Goal: Task Accomplishment & Management: Manage account settings

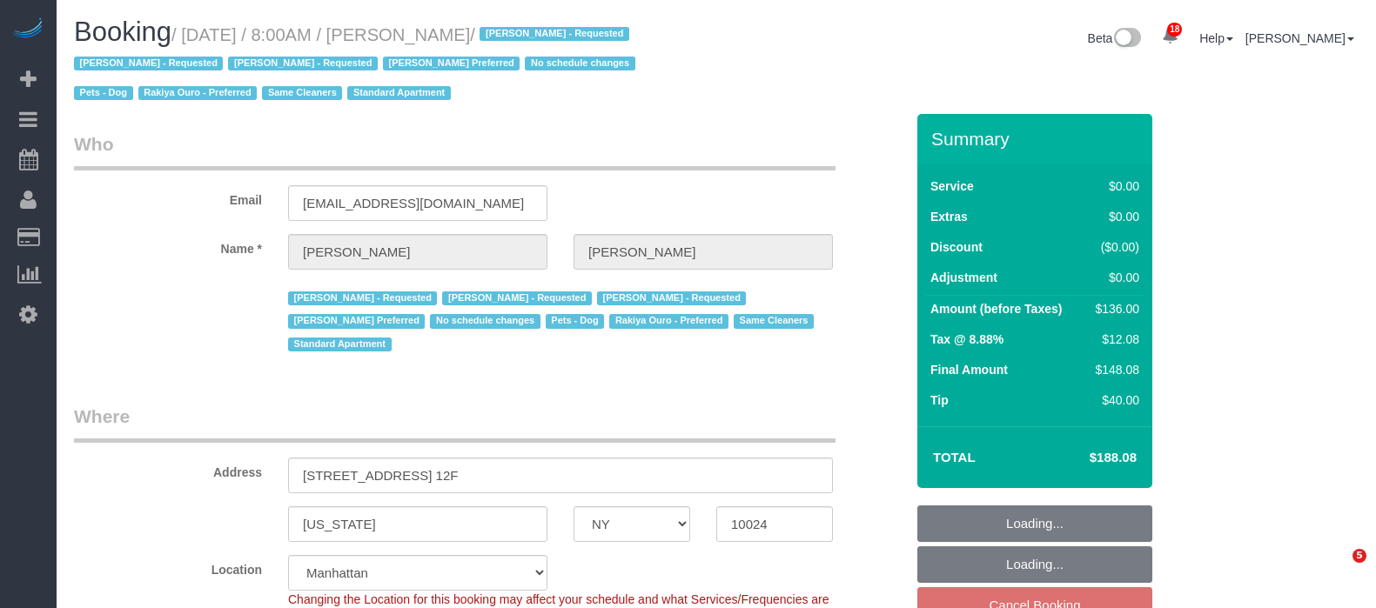
select select "NY"
select select "1"
select select "number:89"
select select "number:90"
select select "number:13"
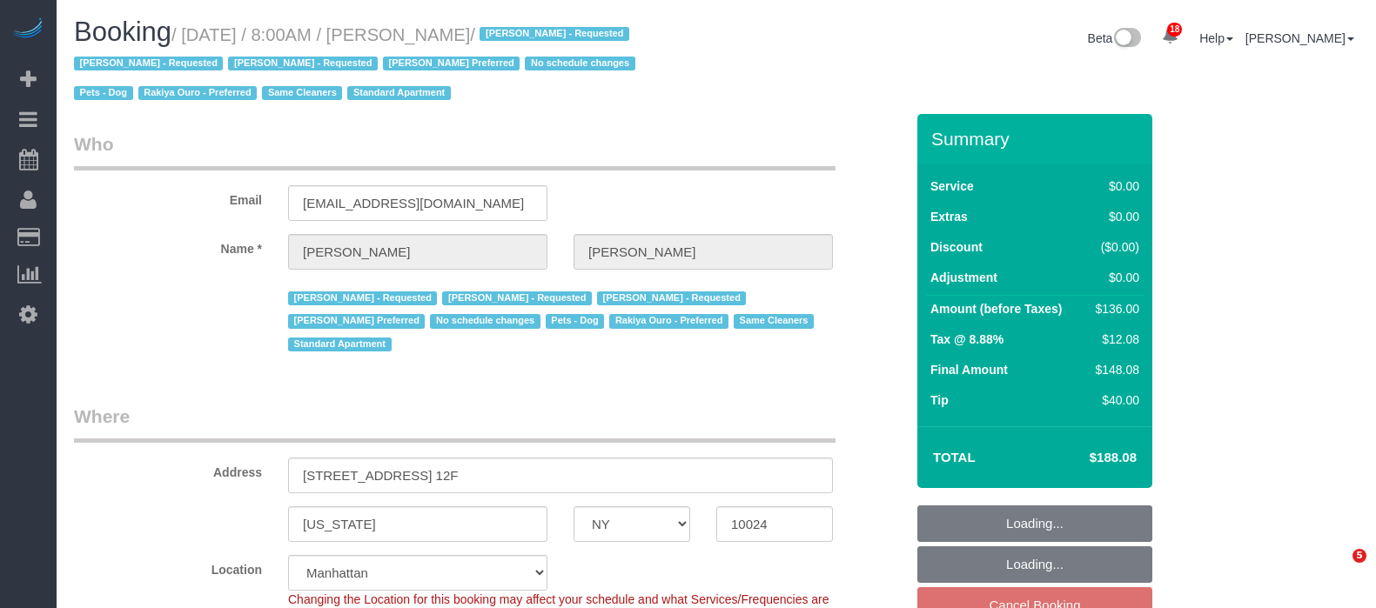
select select "number:6"
select select "number:21"
select select "spot61"
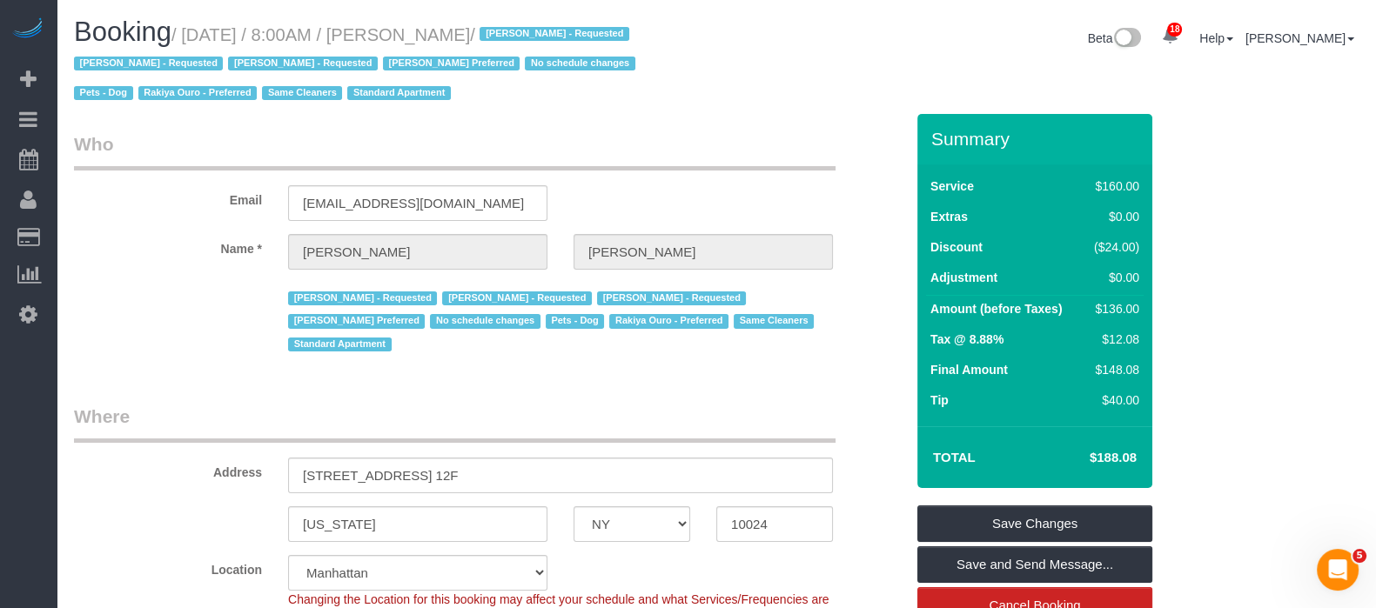
drag, startPoint x: 192, startPoint y: 32, endPoint x: 575, endPoint y: 28, distance: 382.2
click at [582, 29] on small "/ September 16, 2025 / 8:00AM / Susan Williamson / Angela Criollo - Requested A…" at bounding box center [357, 64] width 567 height 78
copy small "September 16, 2025 / 8:00AM / Susan Williamson"
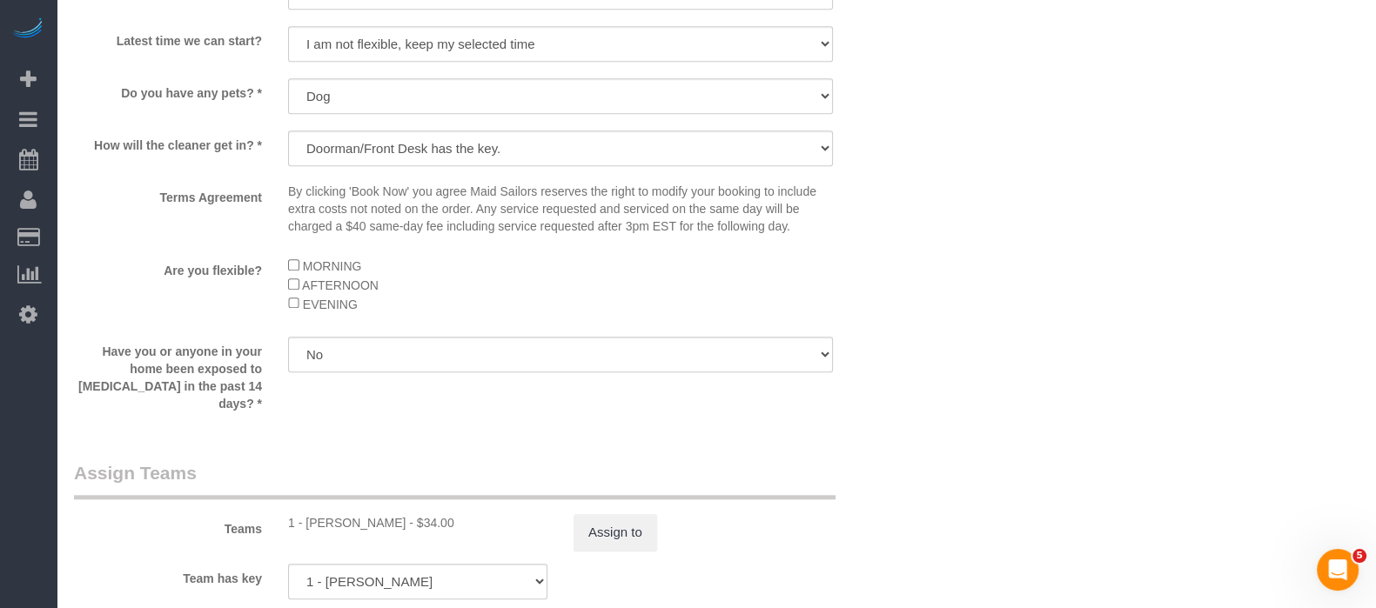
scroll to position [2377, 0]
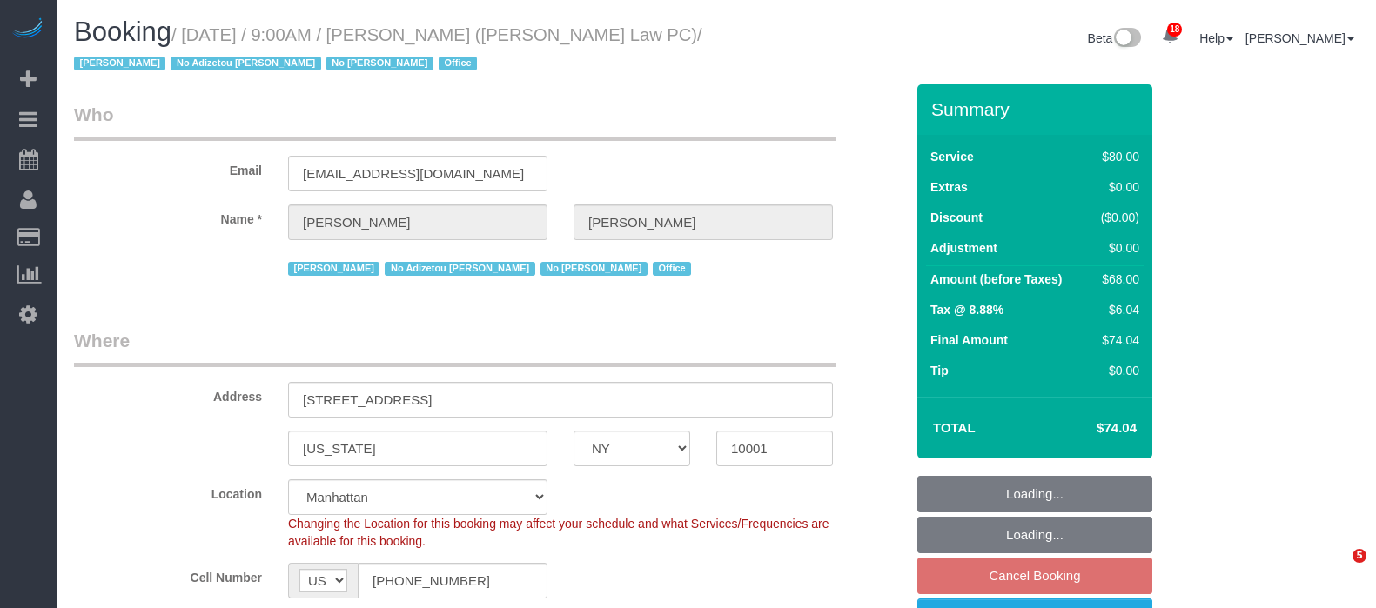
select select "NY"
select select "number:89"
select select "number:90"
select select "number:15"
select select "number:7"
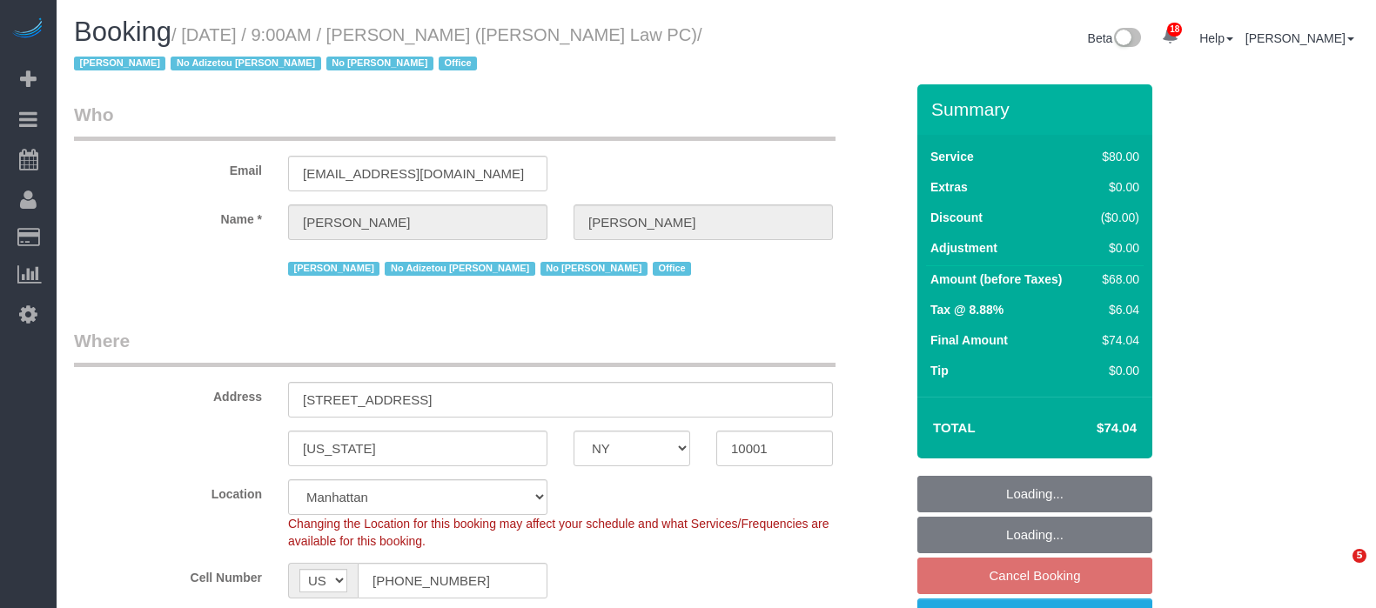
select select "spot62"
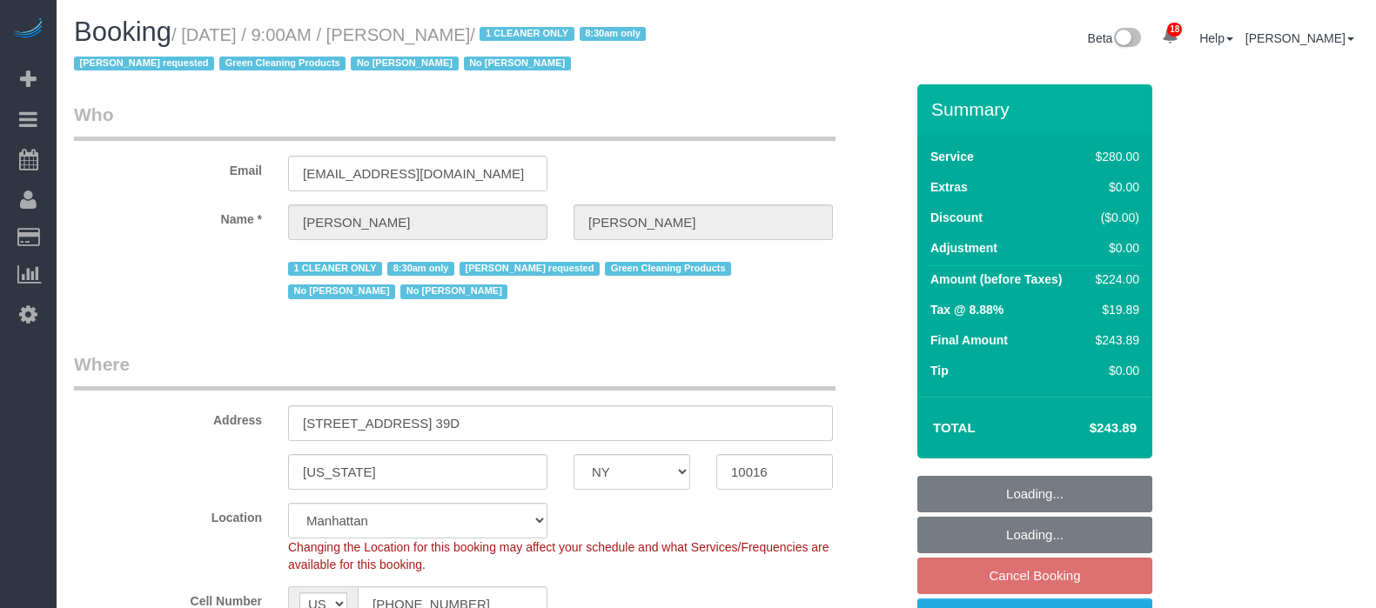
select select "NY"
select select "210"
select select "spot2"
select select "number:89"
select select "number:90"
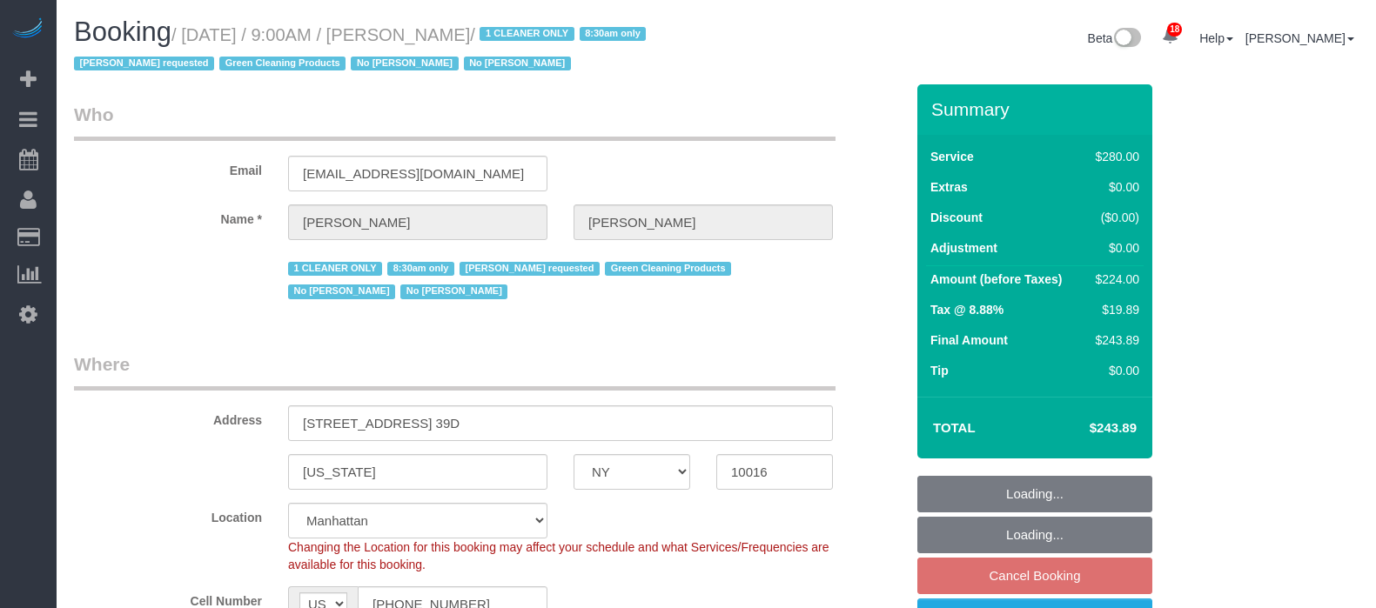
select select "number:15"
select select "number:5"
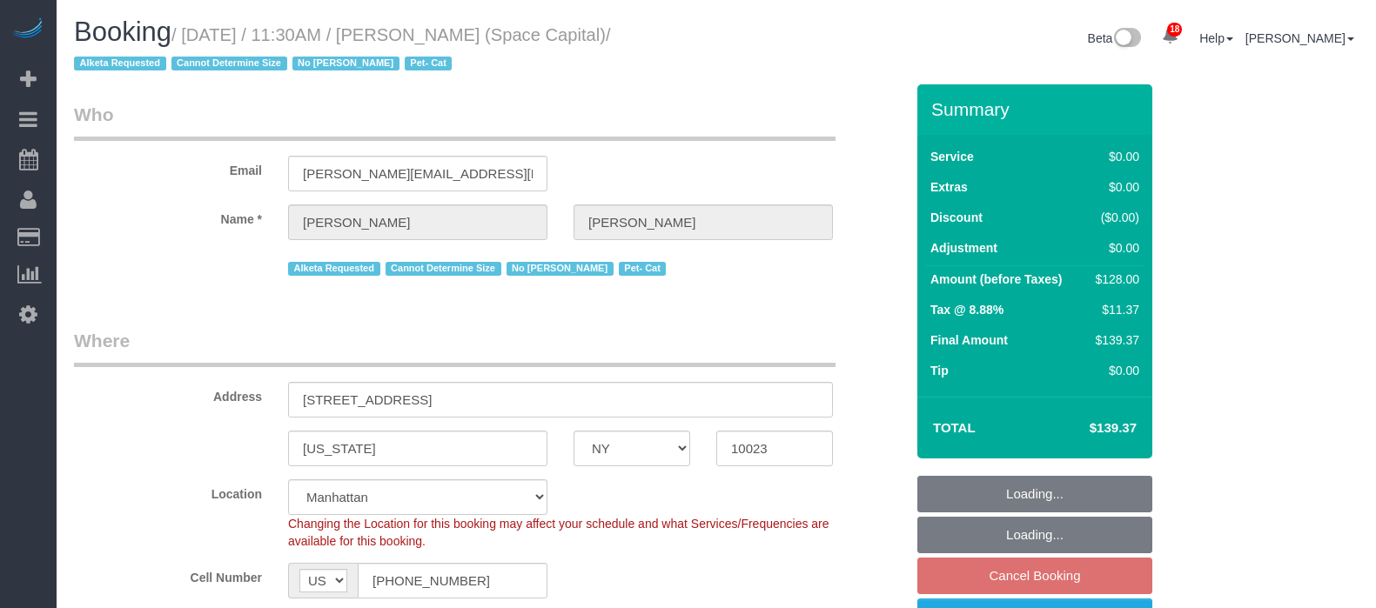
select select "NY"
select select "1"
select select "number:89"
select select "number:90"
select select "number:14"
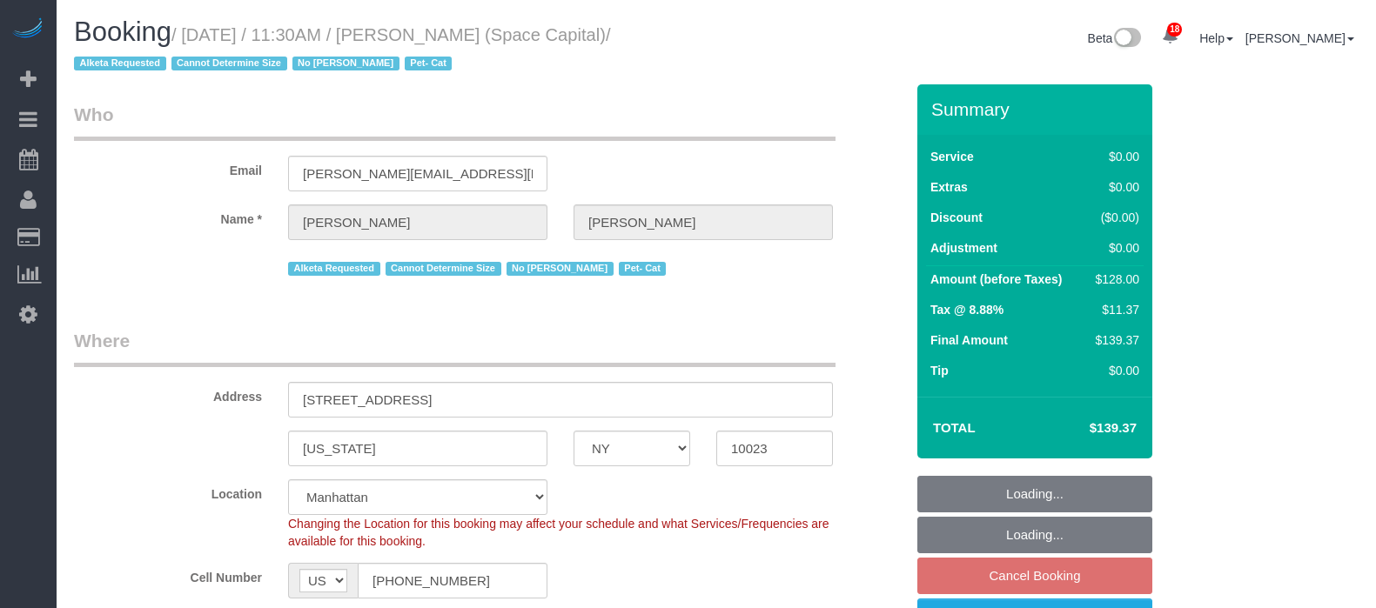
select select "number:6"
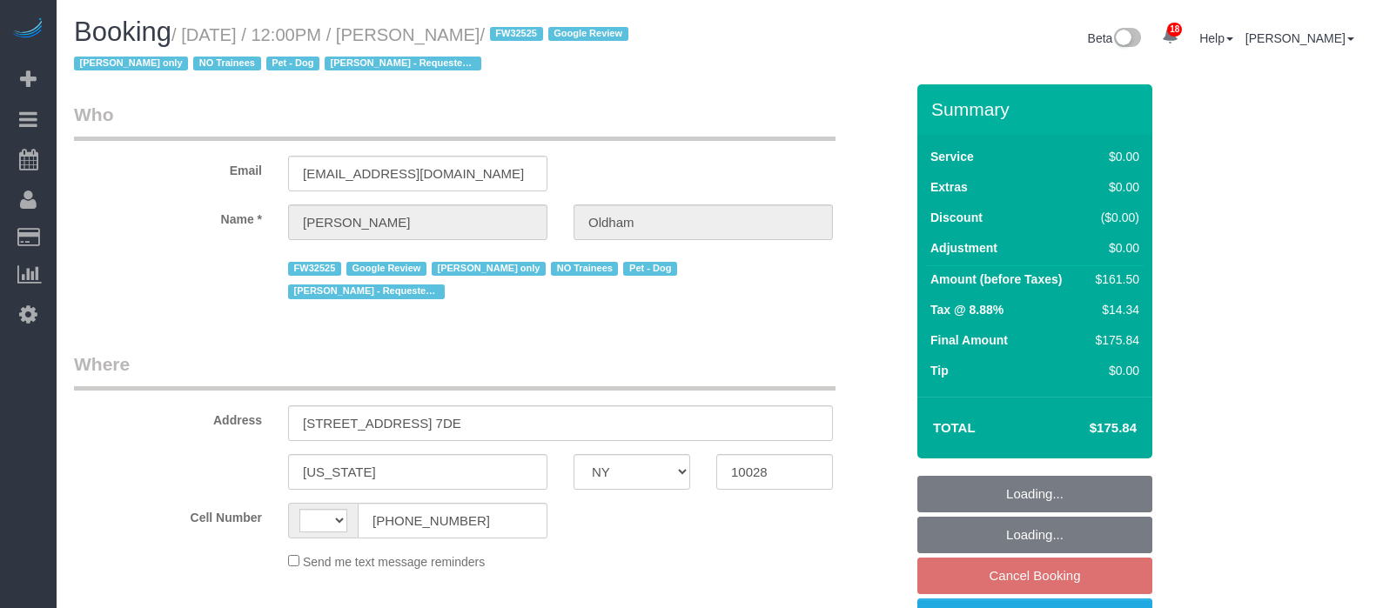
select select "NY"
select select "spot5"
select select "number:89"
select select "number:90"
select select "number:13"
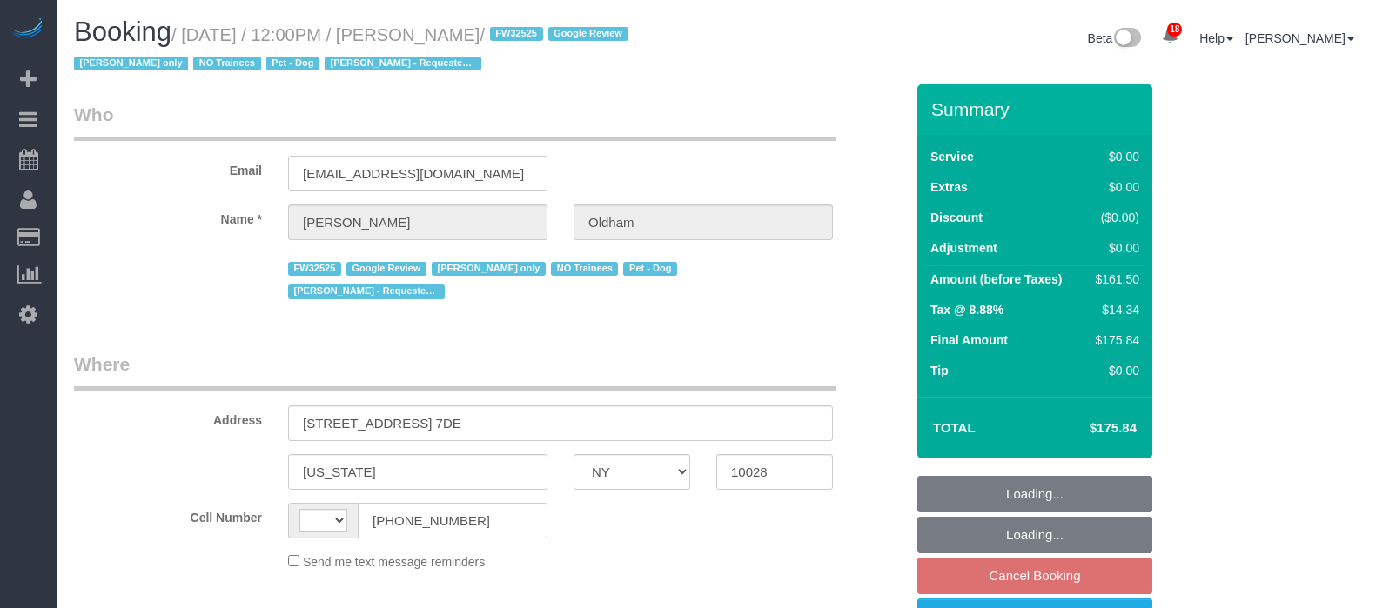
select select "number:5"
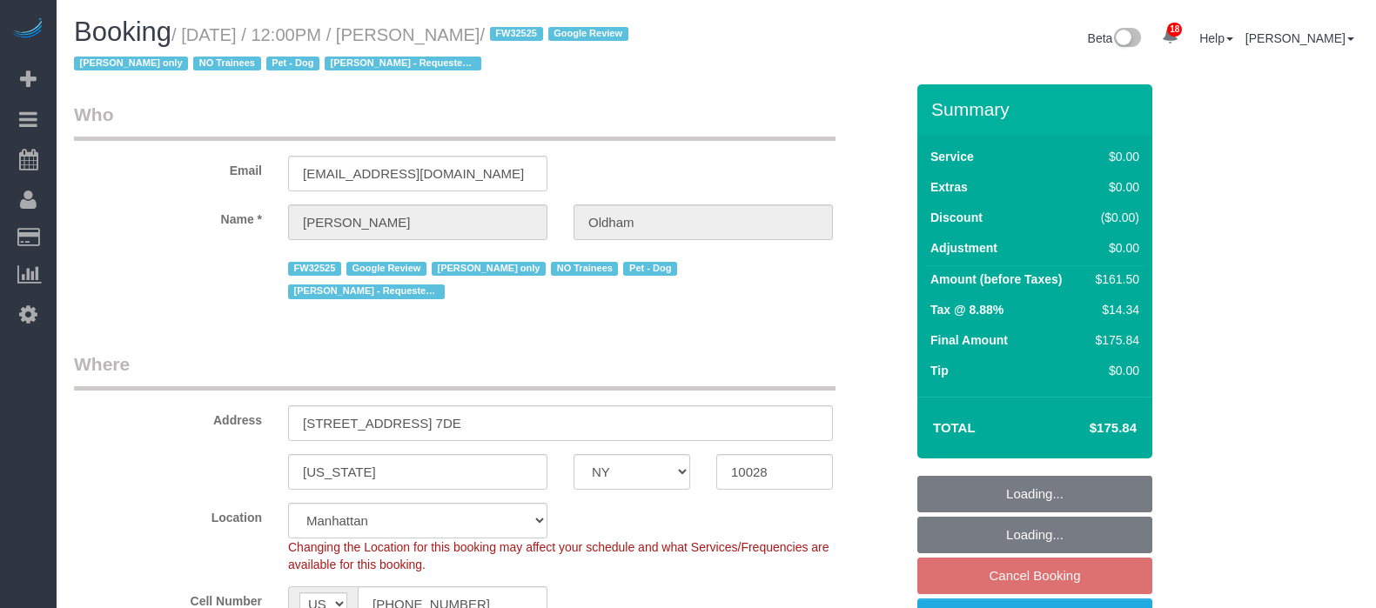
select select "string:US"
select select "object:1380"
select select "string:stripe-pm_1RpamA4VGloSiKo7q68HlToq"
select select "object:1487"
select select
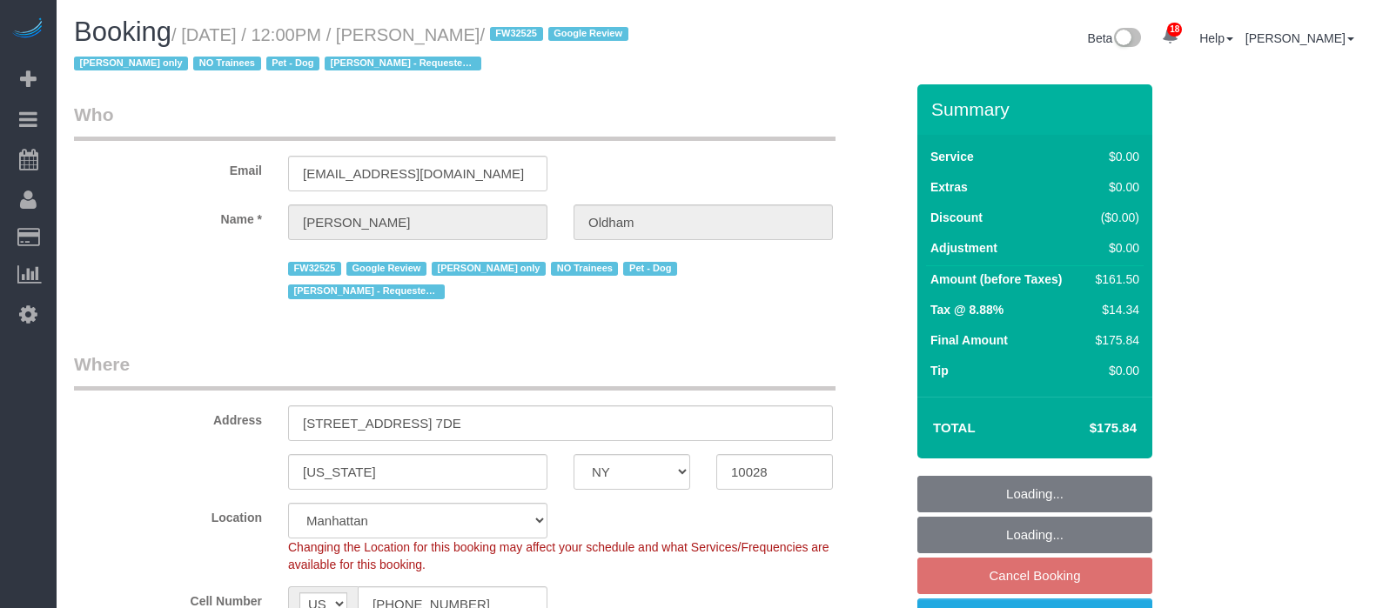
select select "1"
select select "2"
select select "spot65"
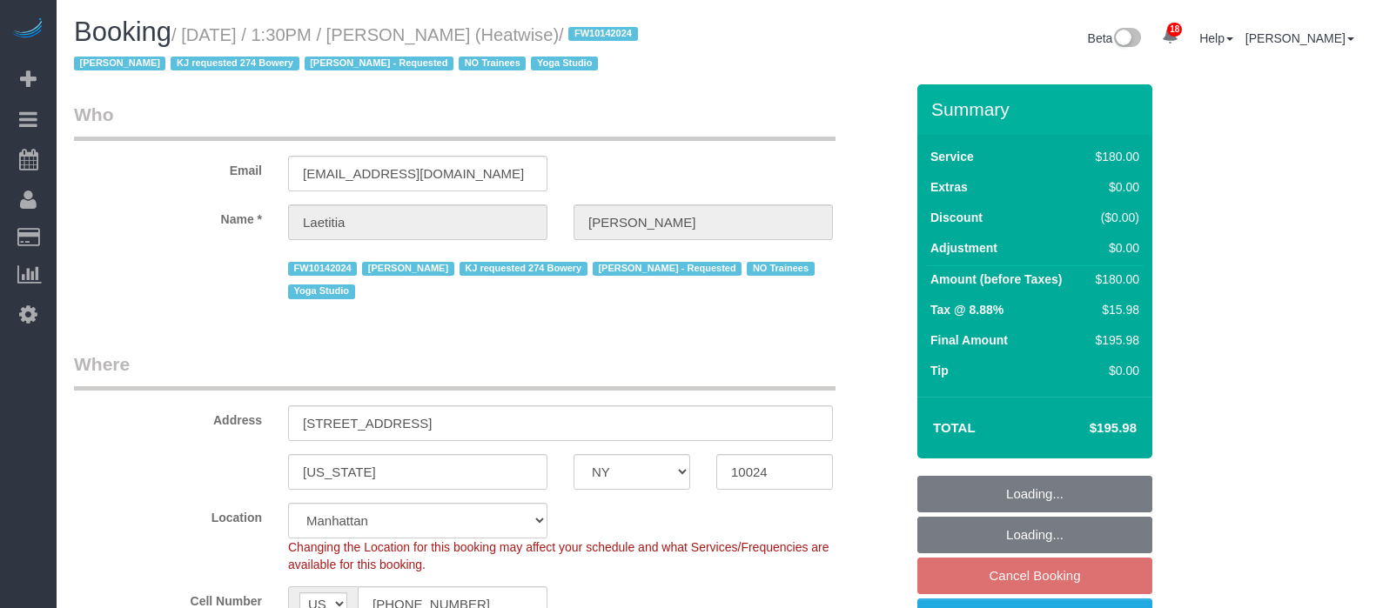
select select "NY"
select select "180"
select select "number:89"
select select "number:90"
select select "number:15"
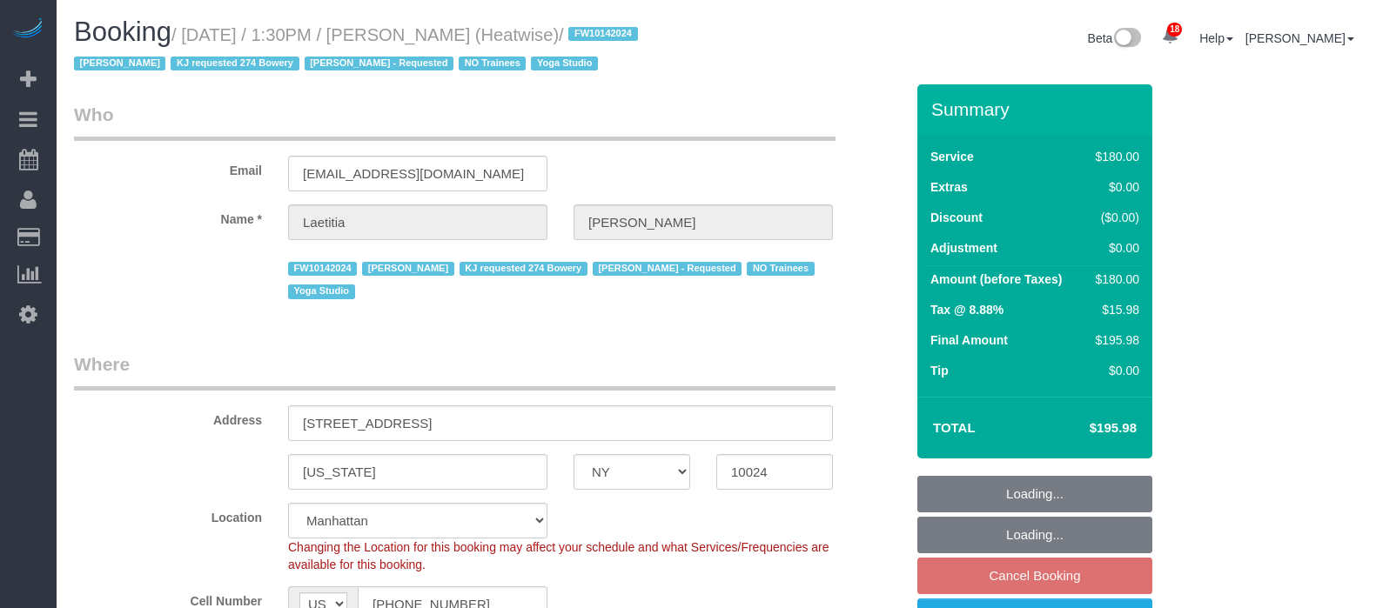
select select "number:7"
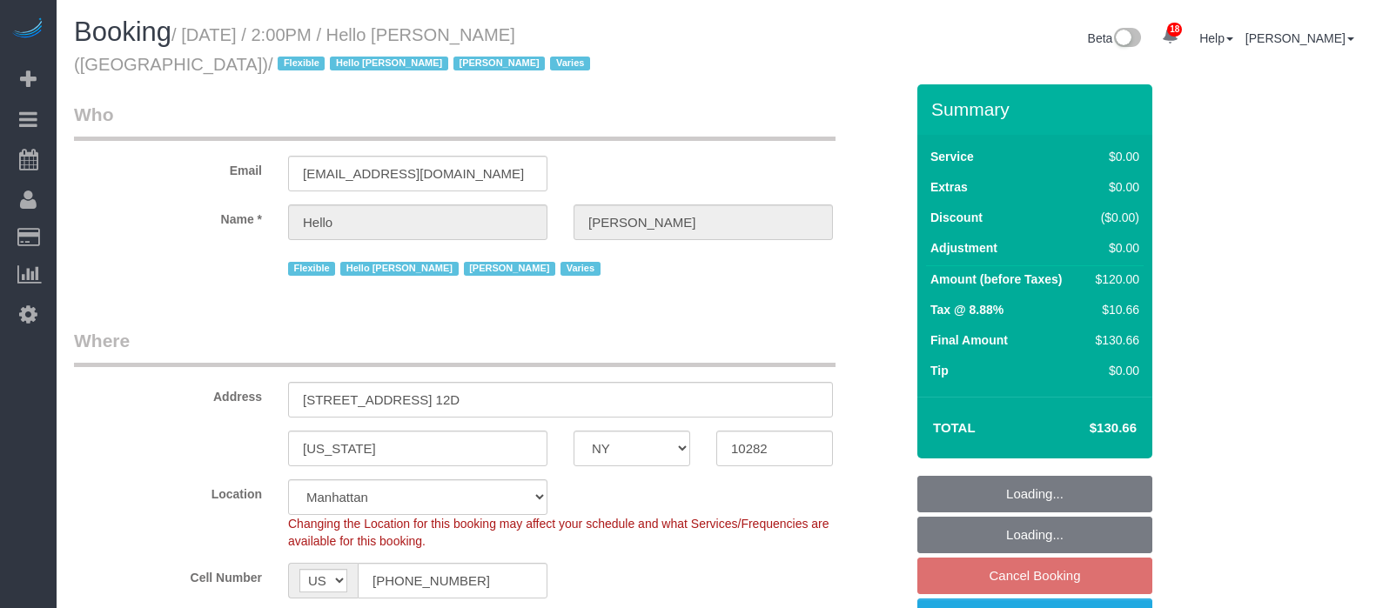
select select "NY"
select select "1"
select select "number:89"
select select "number:90"
select select "number:15"
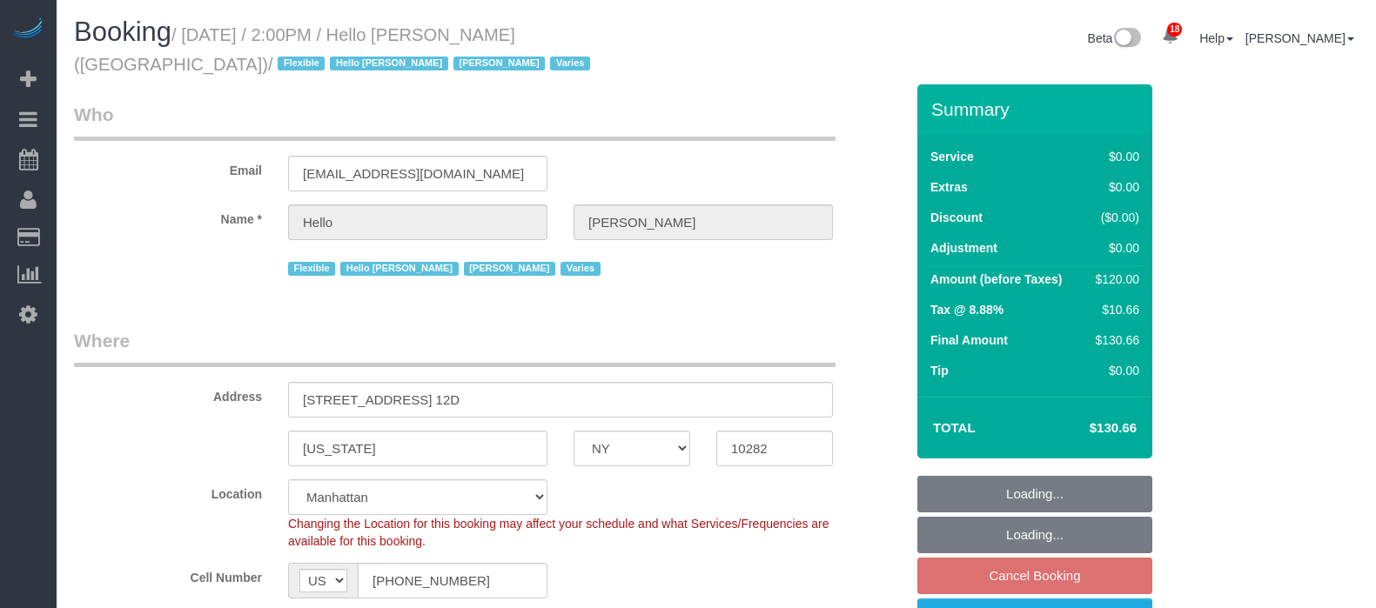
select select "number:6"
select select "spot7"
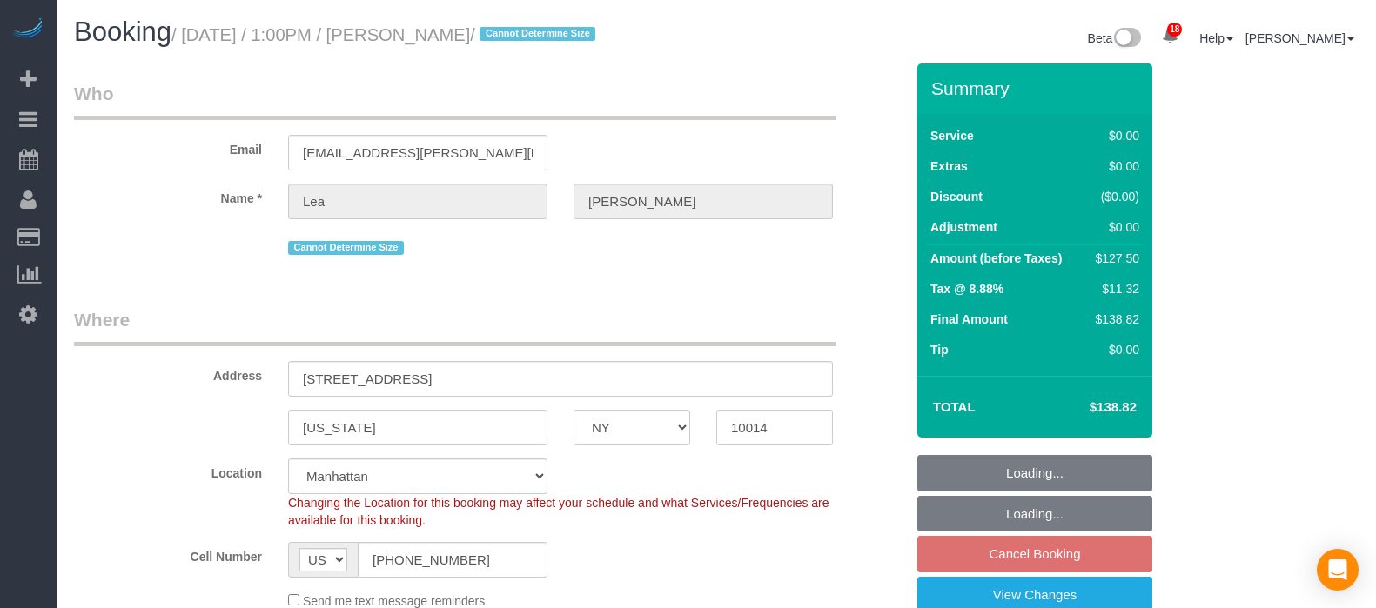
select select "NY"
select select "number:89"
select select "number:90"
select select "number:15"
select select "number:5"
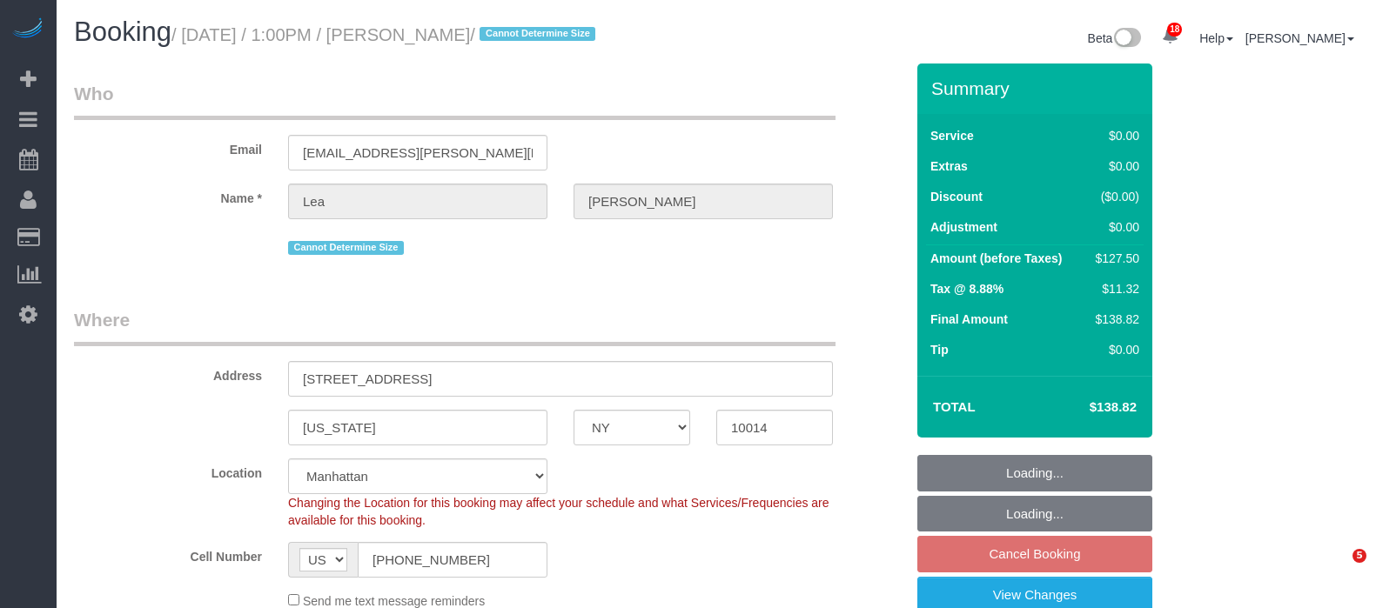
select select "spot66"
